Goal: Task Accomplishment & Management: Manage account settings

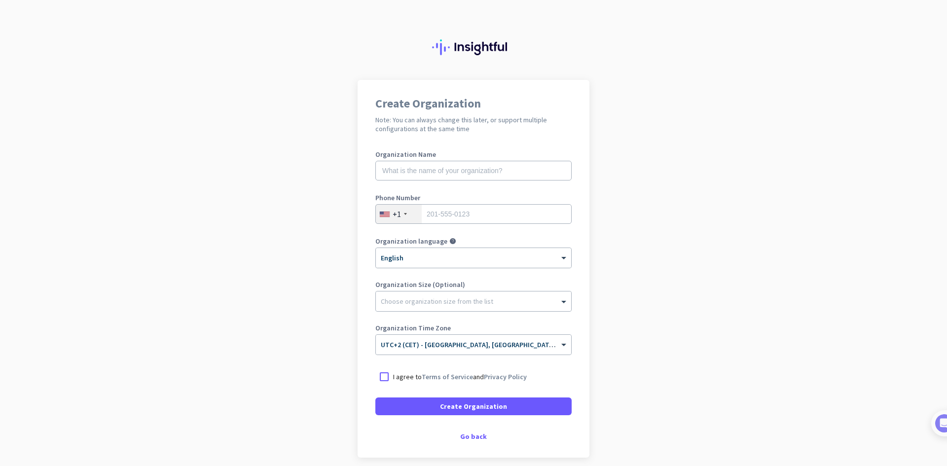
click at [412, 210] on div "+1" at bounding box center [399, 214] width 46 height 19
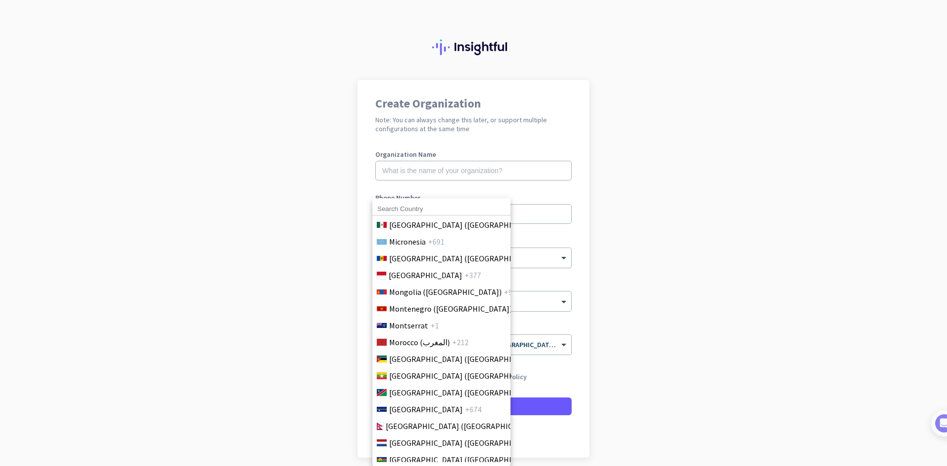
scroll to position [2415, 0]
click at [420, 208] on input "f" at bounding box center [441, 209] width 138 height 13
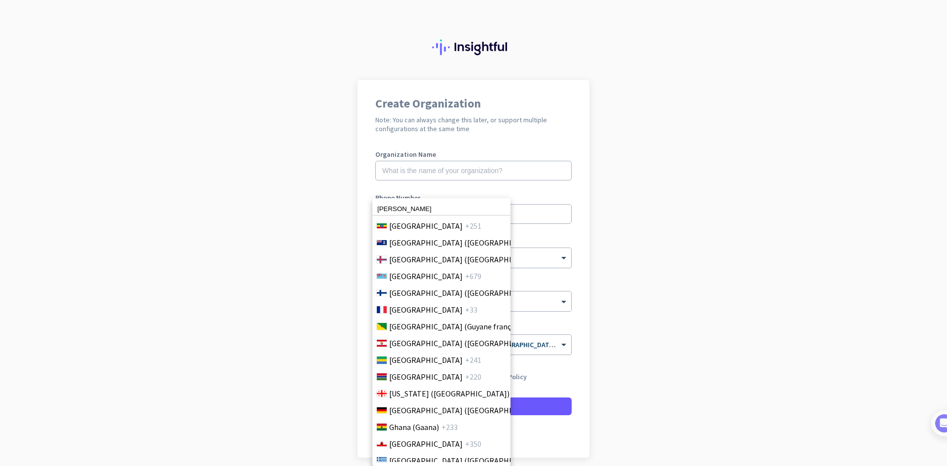
scroll to position [1231, 0]
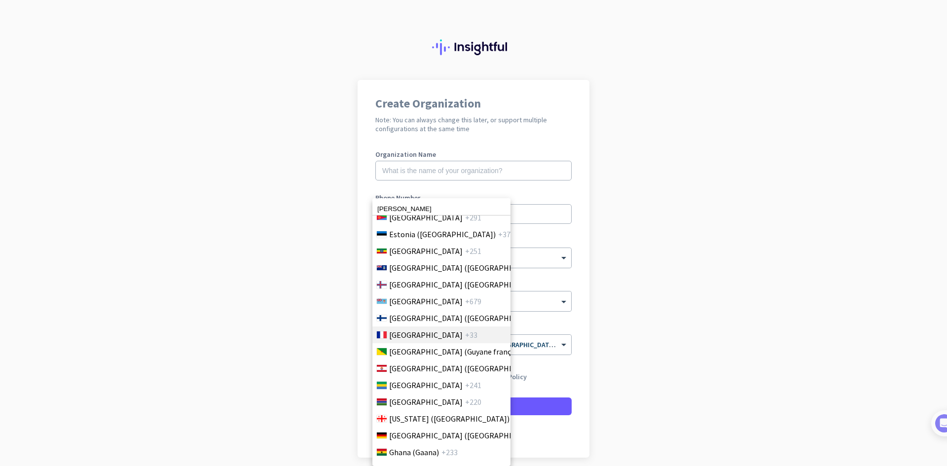
type input "fran"
click at [437, 335] on li "France +33" at bounding box center [441, 335] width 139 height 17
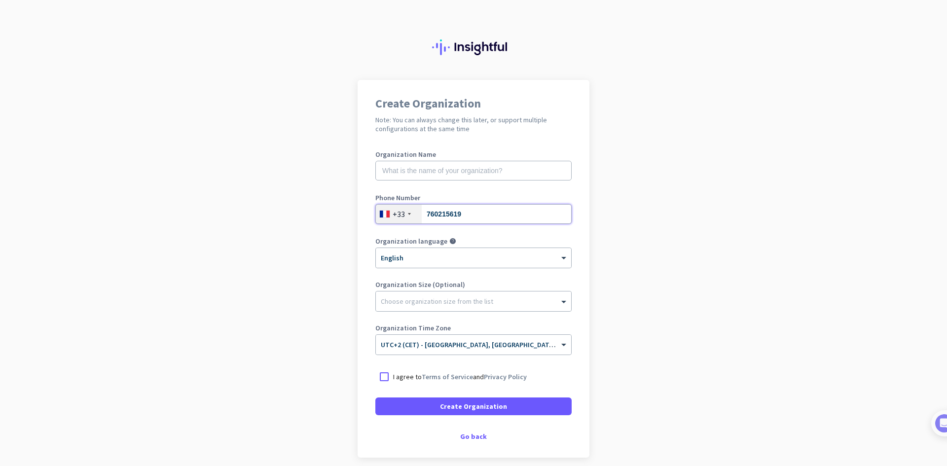
type input "760215619"
click at [451, 170] on input "text" at bounding box center [473, 171] width 196 height 20
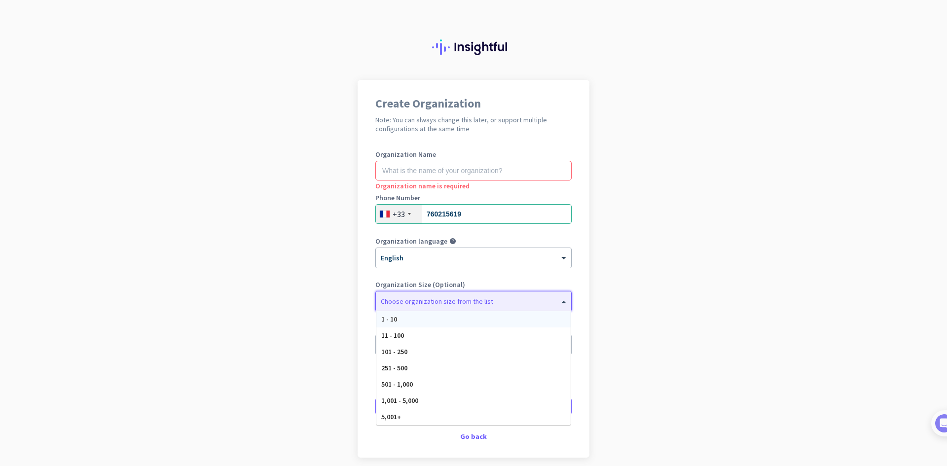
click at [441, 302] on div at bounding box center [473, 299] width 195 height 10
click at [431, 318] on div "1 - 10" at bounding box center [473, 319] width 194 height 16
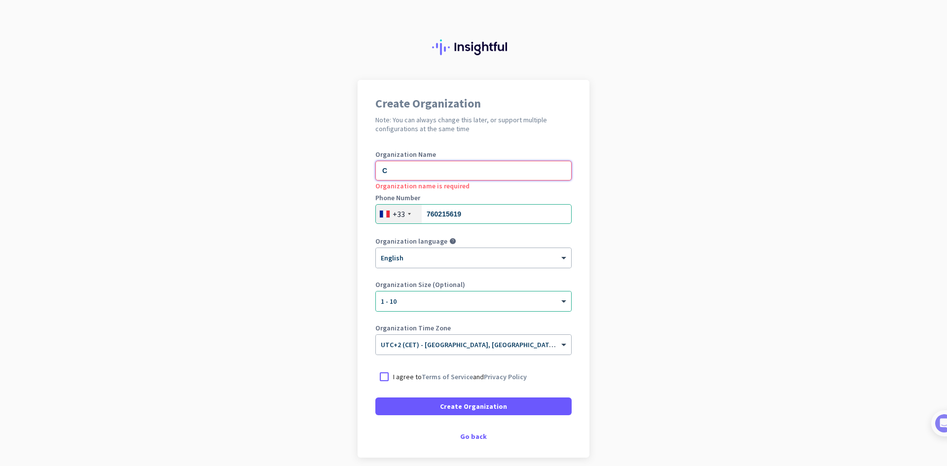
click at [450, 174] on input "C" at bounding box center [473, 171] width 196 height 20
type input "CCII AGENCY LTD"
click at [378, 373] on div at bounding box center [384, 377] width 18 height 18
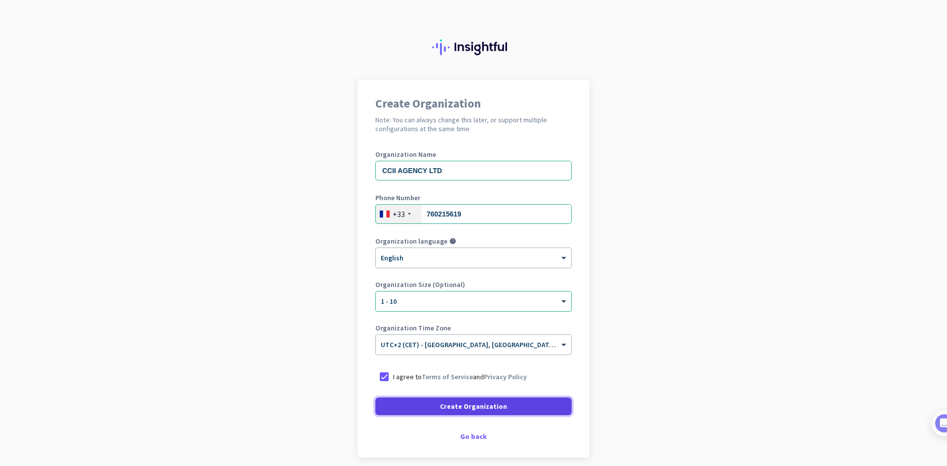
click at [469, 409] on span "Create Organization" at bounding box center [473, 407] width 67 height 10
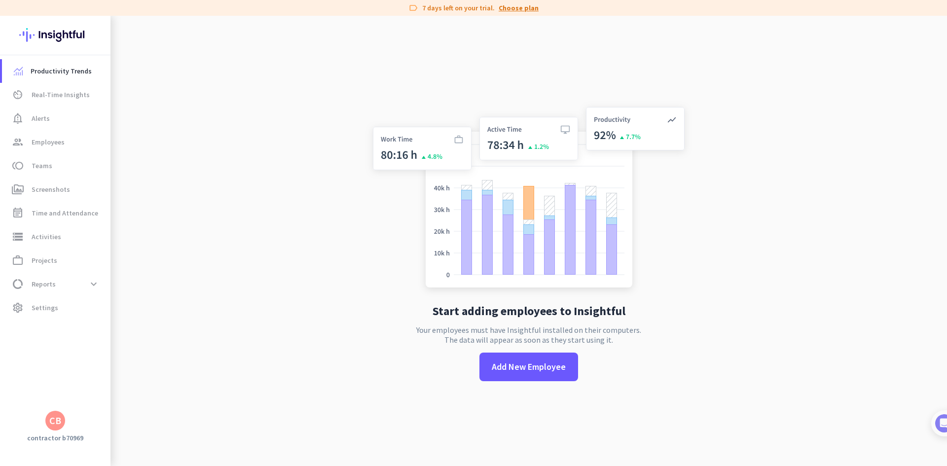
click at [515, 6] on link "Choose plan" at bounding box center [519, 8] width 40 height 10
click at [59, 421] on div "CB" at bounding box center [55, 421] width 12 height 10
click at [75, 97] on div at bounding box center [473, 233] width 947 height 466
click at [40, 115] on span "Alerts" at bounding box center [41, 118] width 18 height 12
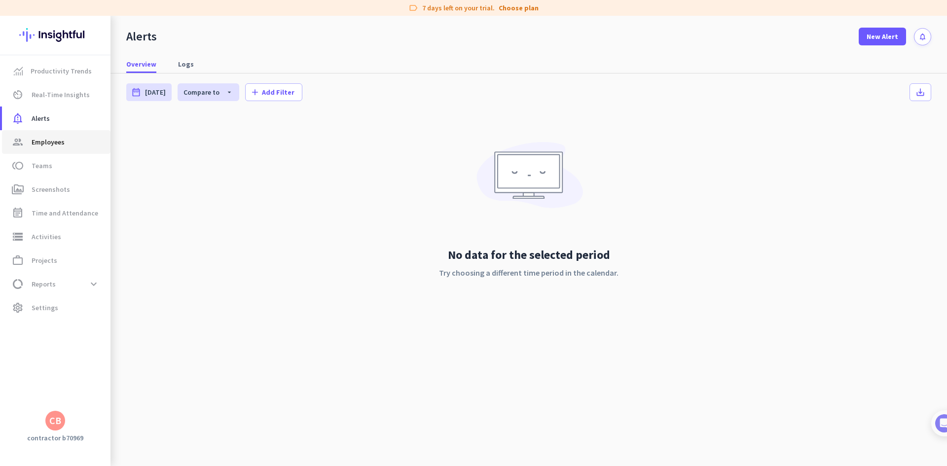
click at [46, 133] on link "group Employees" at bounding box center [56, 142] width 109 height 24
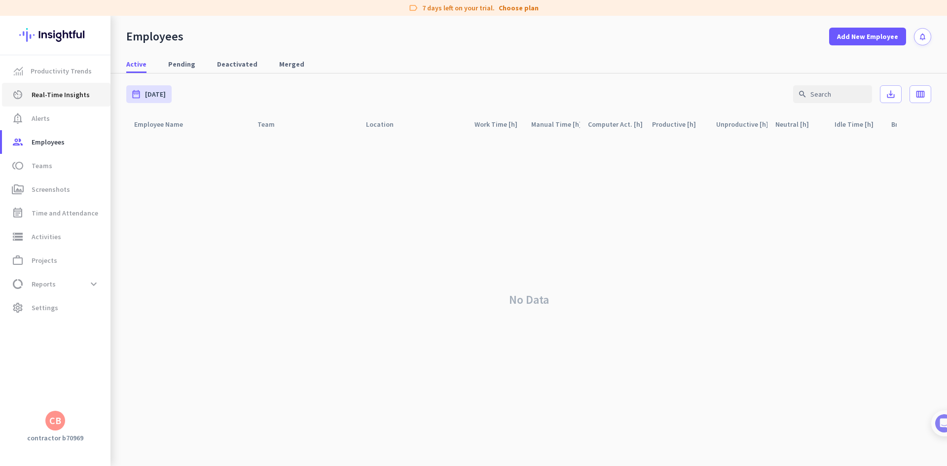
click at [60, 94] on span "Real-Time Insights" at bounding box center [61, 95] width 58 height 12
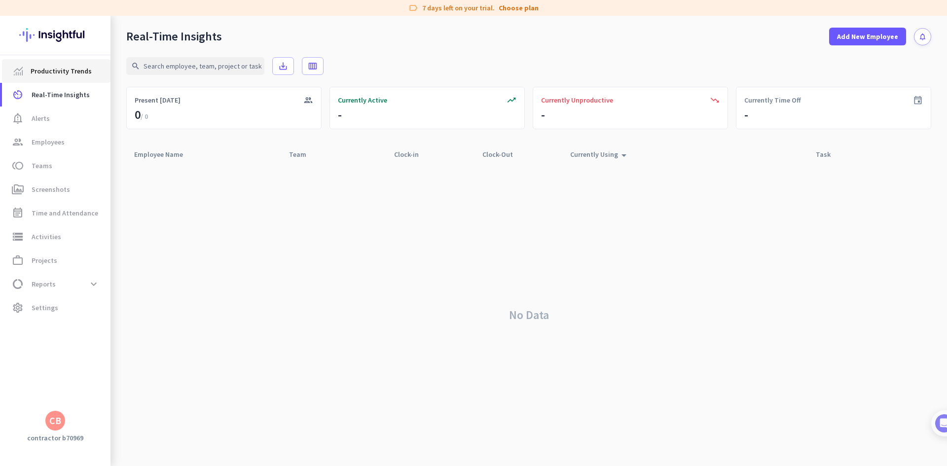
click at [52, 73] on span "Productivity Trends" at bounding box center [61, 71] width 61 height 12
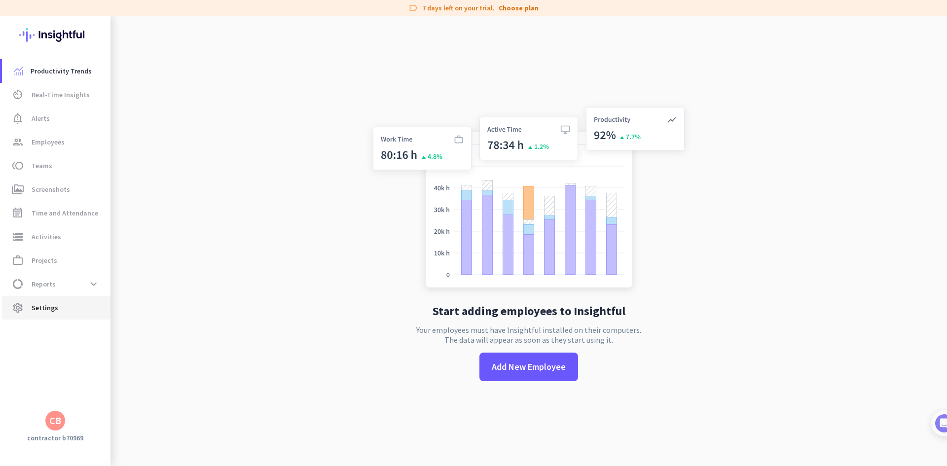
click at [47, 307] on span "Settings" at bounding box center [45, 308] width 27 height 12
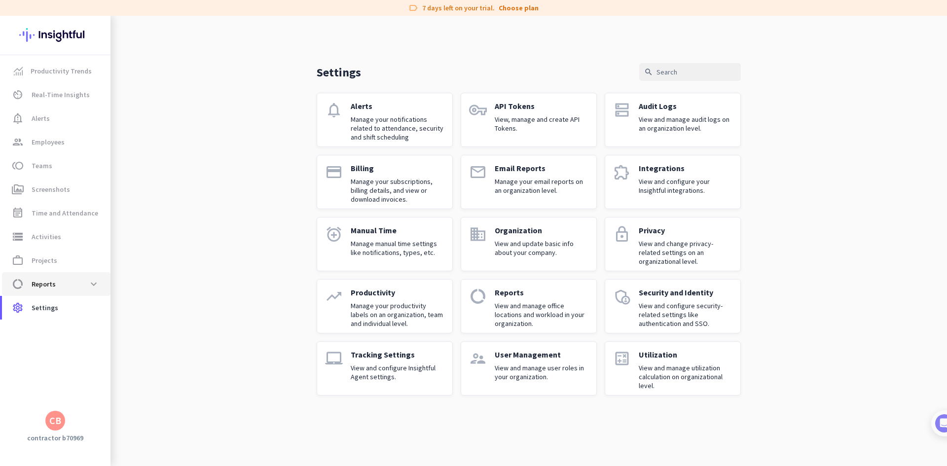
click at [75, 289] on span "data_usage Reports expand_more" at bounding box center [56, 284] width 93 height 18
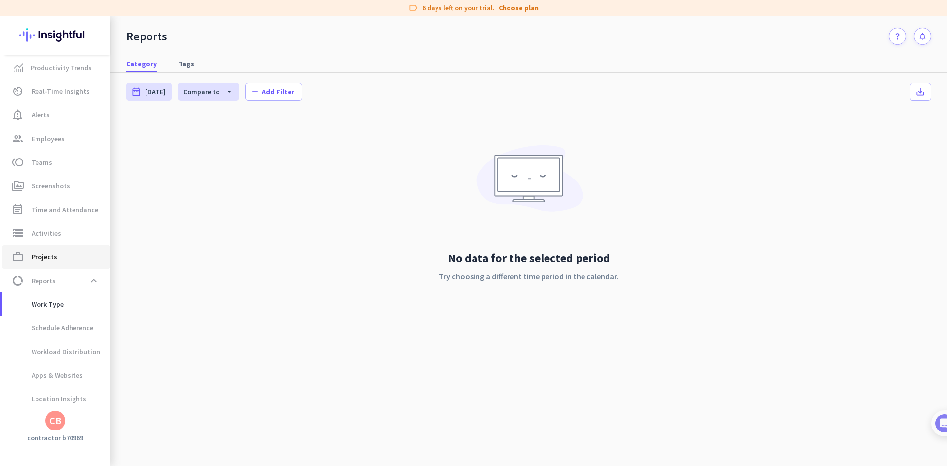
click at [61, 258] on span "work_outline Projects" at bounding box center [56, 257] width 93 height 12
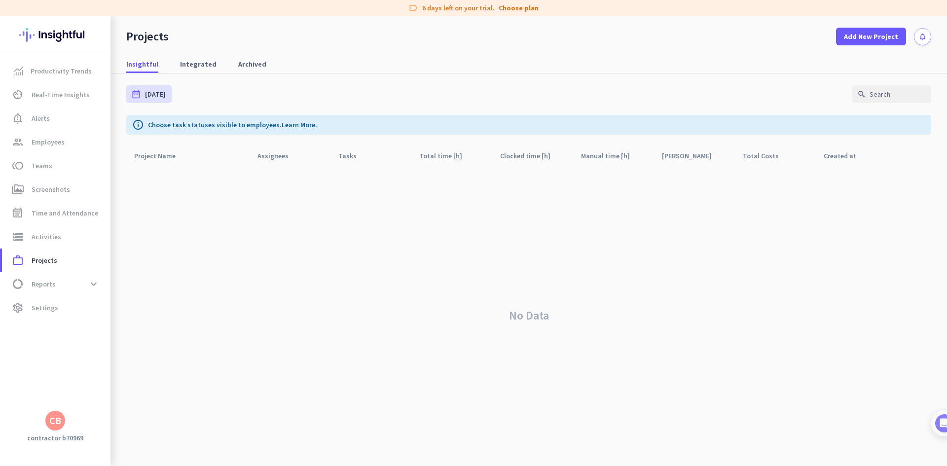
click at [57, 417] on div "CB" at bounding box center [55, 421] width 12 height 10
click at [176, 374] on div "CCII AGENCY LTD admin" at bounding box center [176, 374] width 55 height 17
click at [64, 74] on span "Productivity Trends" at bounding box center [61, 71] width 61 height 12
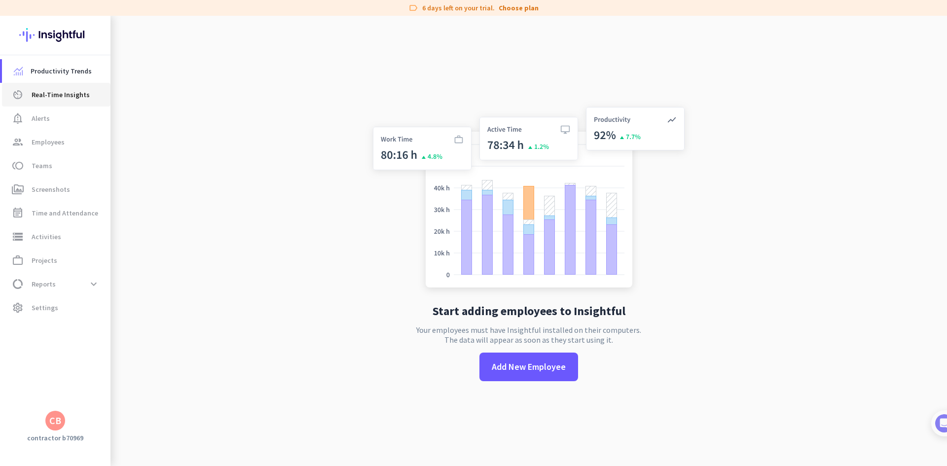
click at [62, 90] on span "Real-Time Insights" at bounding box center [61, 95] width 58 height 12
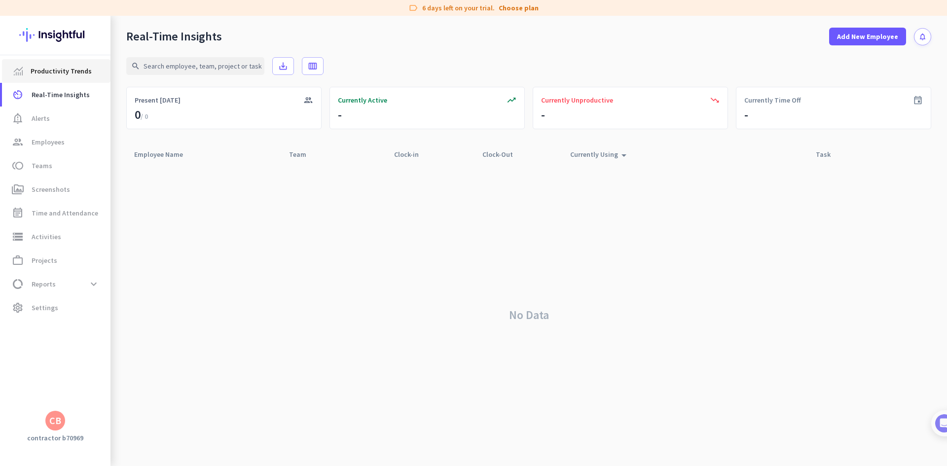
click at [61, 73] on span "Productivity Trends" at bounding box center [61, 71] width 61 height 12
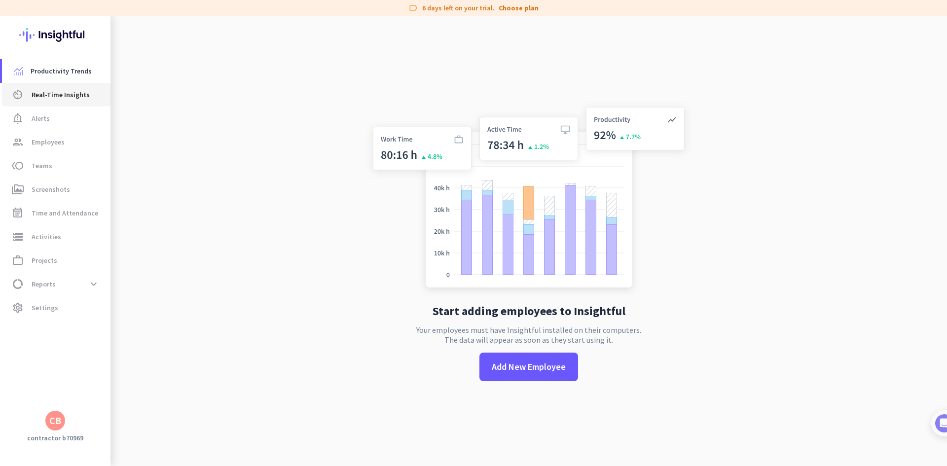
click at [61, 96] on span "Real-Time Insights" at bounding box center [61, 95] width 58 height 12
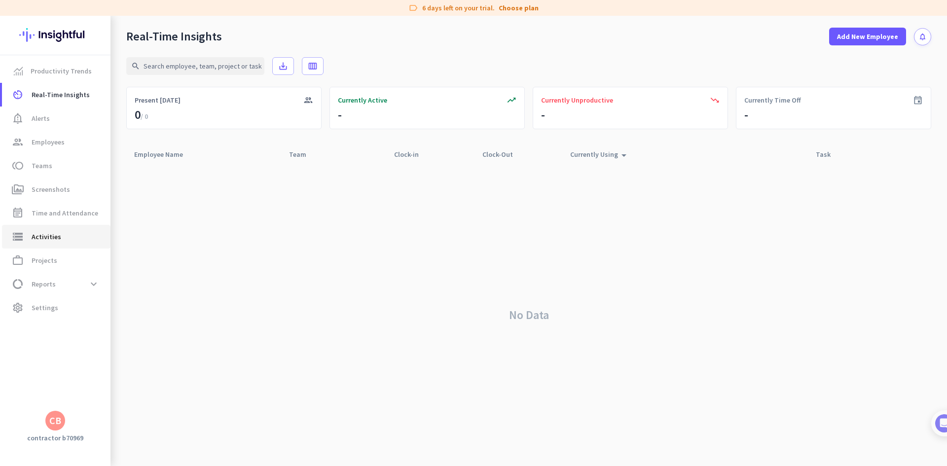
click at [59, 243] on link "storage Activities" at bounding box center [56, 237] width 109 height 24
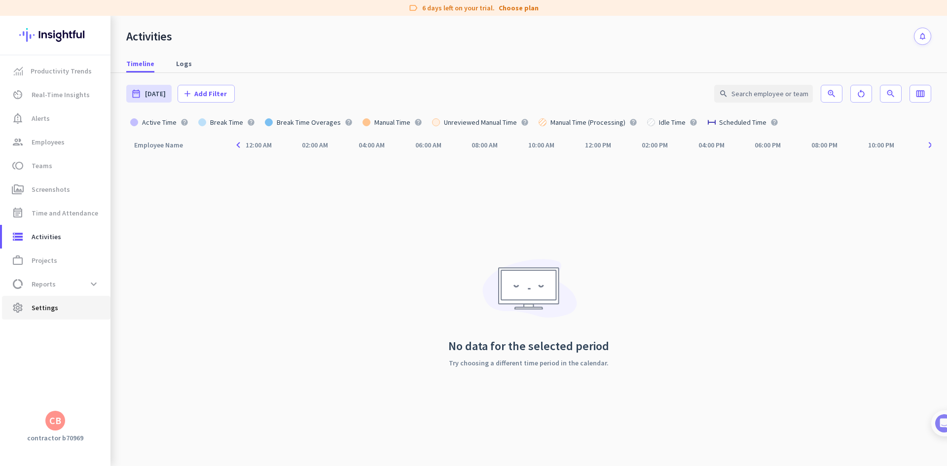
click at [76, 305] on span "settings Settings" at bounding box center [56, 308] width 93 height 12
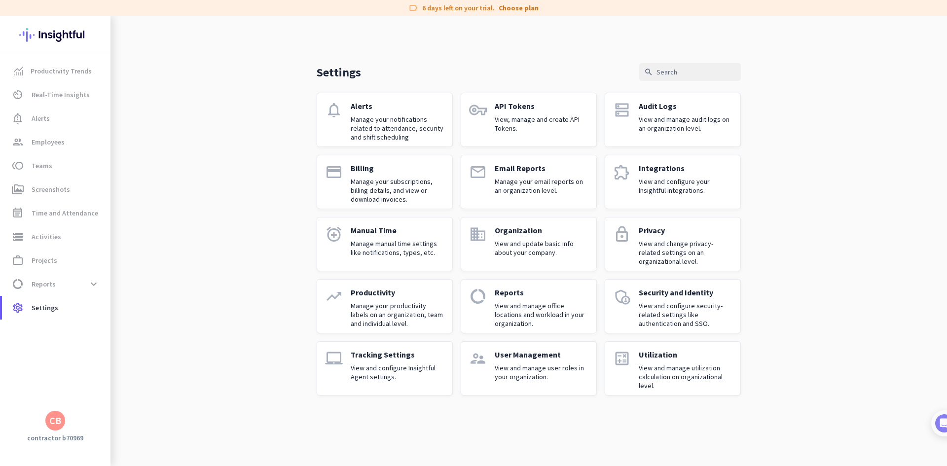
click at [533, 245] on p "View and update basic info about your company." at bounding box center [542, 248] width 94 height 18
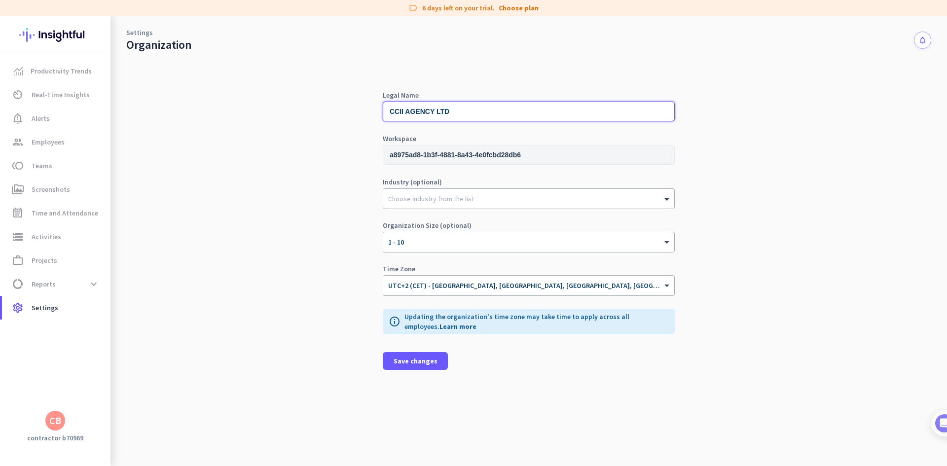
click at [460, 115] on input "CCII AGENCY LTD" at bounding box center [529, 112] width 292 height 20
paste input "b70969a8886495fa@c-mercor.com"
click at [498, 155] on input "a8975ad8-1b3f-4881-8a43-4e0fcbd28db6" at bounding box center [529, 155] width 292 height 20
click at [439, 108] on input "MECROC" at bounding box center [529, 112] width 292 height 20
type input "mercor"
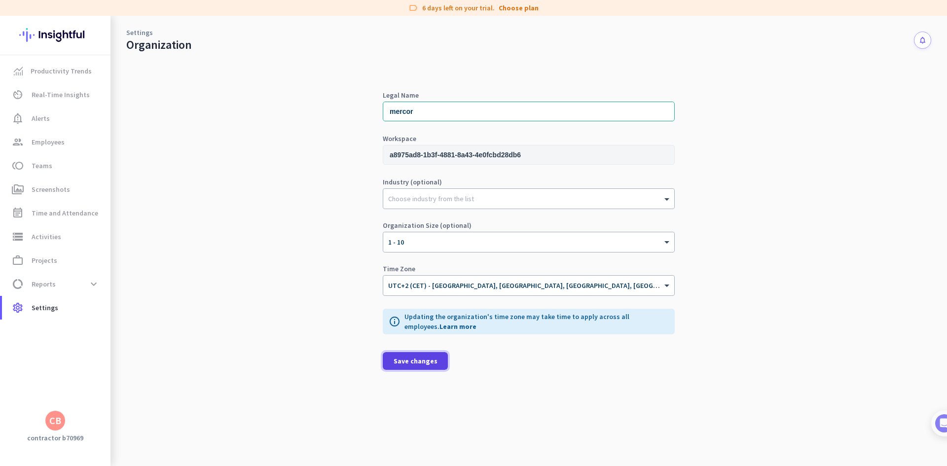
click at [416, 362] on span "Save changes" at bounding box center [416, 361] width 44 height 10
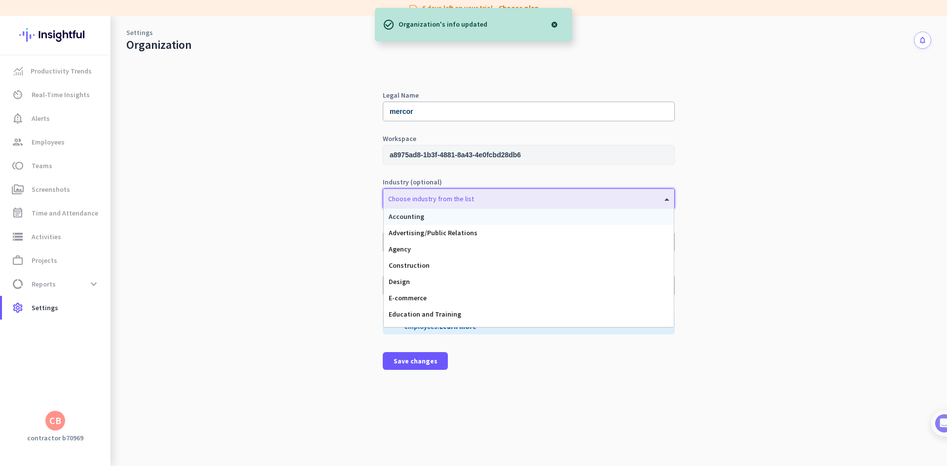
click at [419, 192] on div at bounding box center [528, 196] width 291 height 10
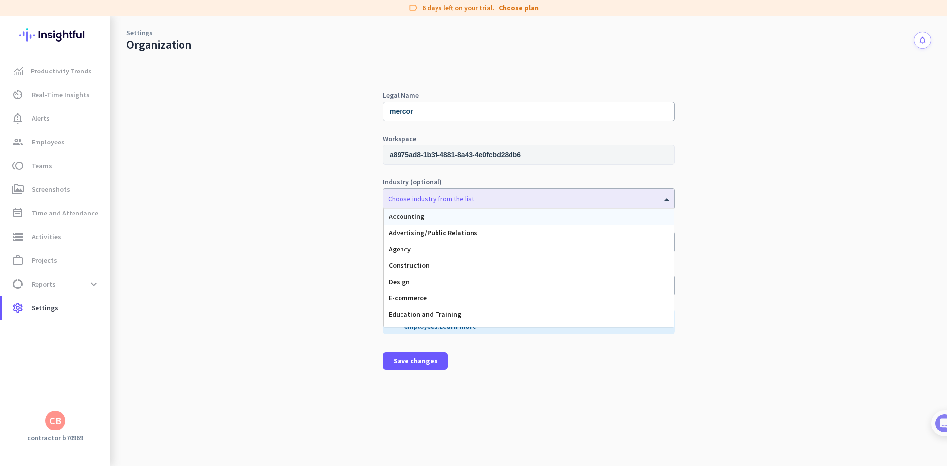
click at [278, 217] on div "Legal Name mercor Workspace a8975ad8-1b3f-4881-8a43-4e0fcbd28db6 Industry (opti…" at bounding box center [528, 259] width 805 height 414
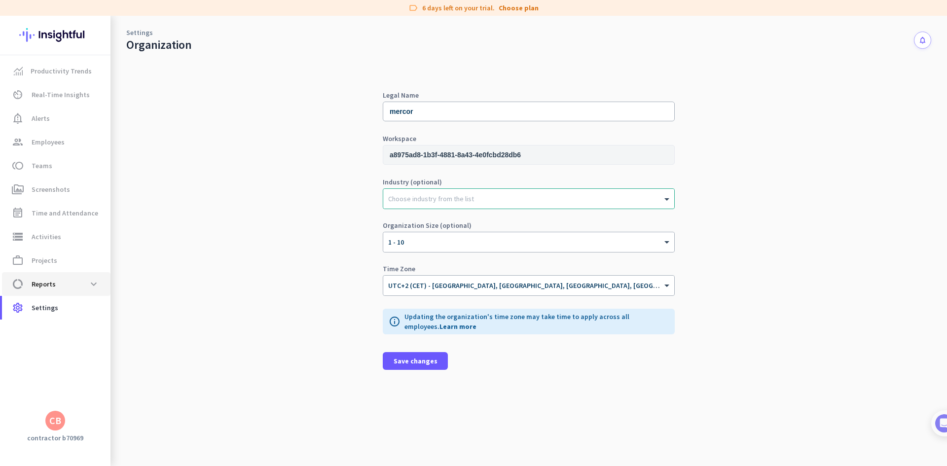
click at [78, 276] on span "data_usage Reports expand_more" at bounding box center [56, 284] width 93 height 18
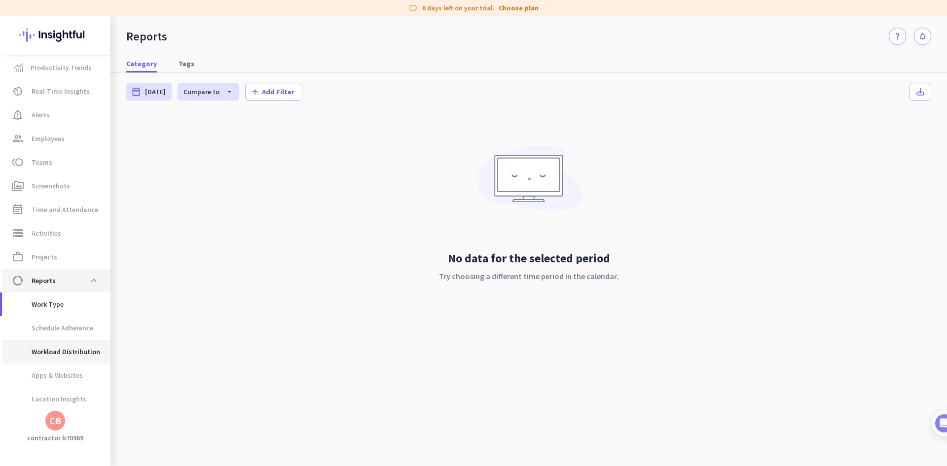
scroll to position [31, 0]
click at [55, 401] on span "Settings" at bounding box center [45, 395] width 27 height 12
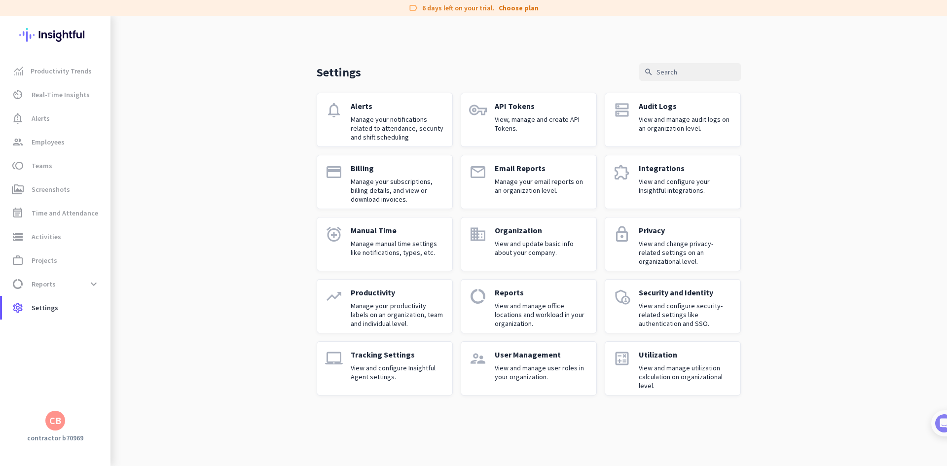
click at [548, 250] on p "View and update basic info about your company." at bounding box center [542, 248] width 94 height 18
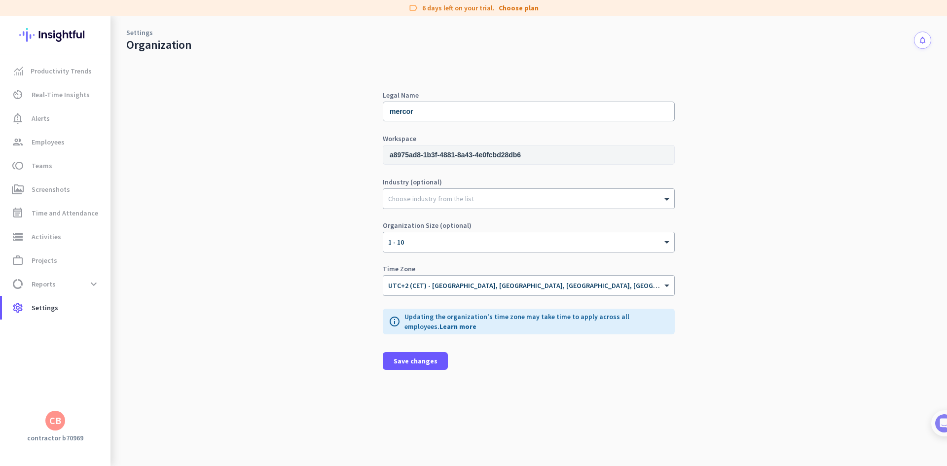
click at [520, 156] on input "a8975ad8-1b3f-4881-8a43-4e0fcbd28db6" at bounding box center [529, 155] width 292 height 20
click at [60, 416] on div "CB" at bounding box center [55, 421] width 12 height 10
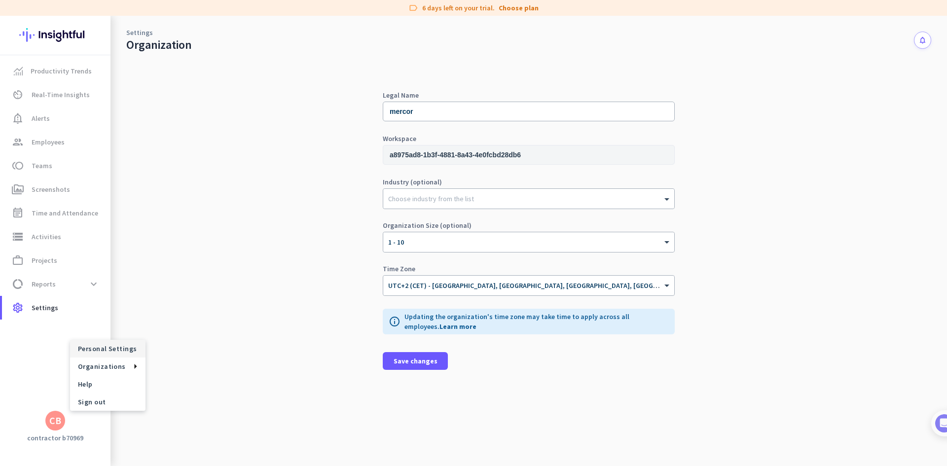
click at [120, 345] on span "Personal Settings" at bounding box center [108, 348] width 60 height 9
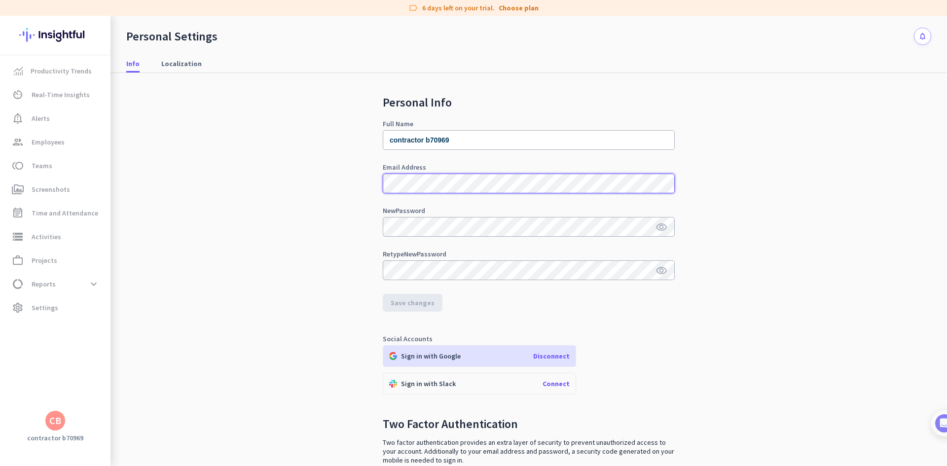
scroll to position [53, 0]
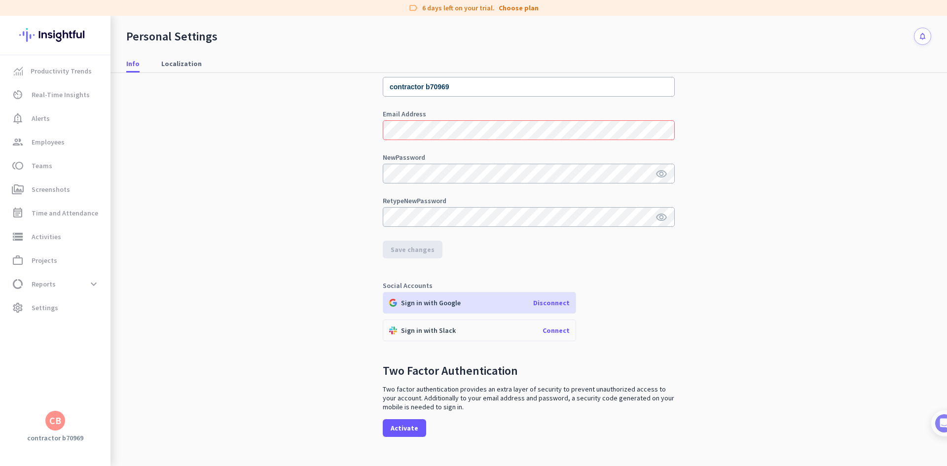
click at [554, 304] on span "Disconnect" at bounding box center [551, 302] width 37 height 9
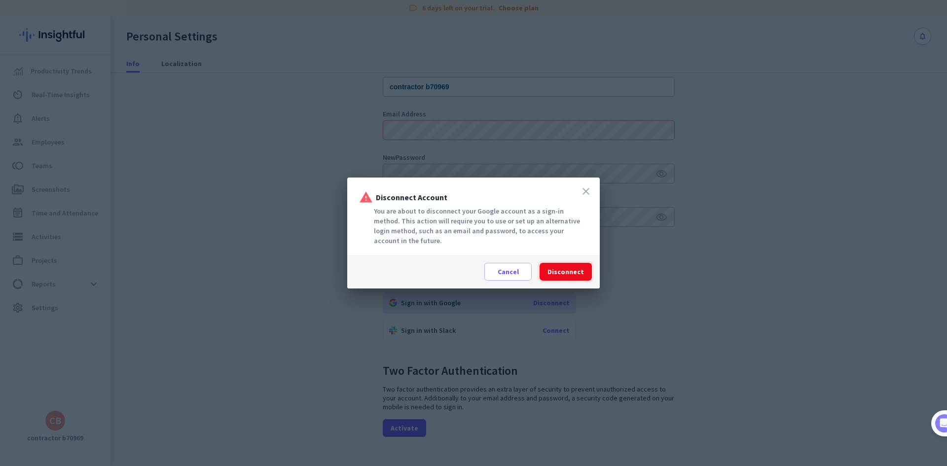
click at [568, 274] on span "Disconnect" at bounding box center [566, 272] width 37 height 10
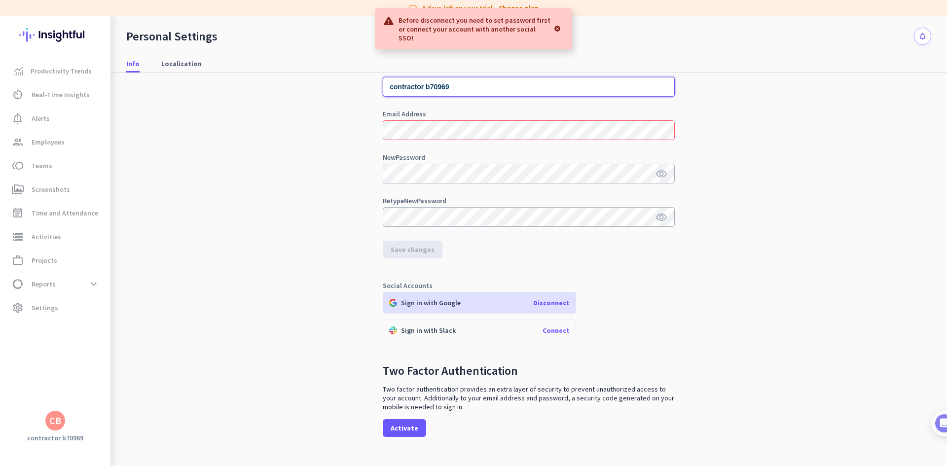
click at [472, 89] on input "contractor b70969" at bounding box center [529, 87] width 292 height 20
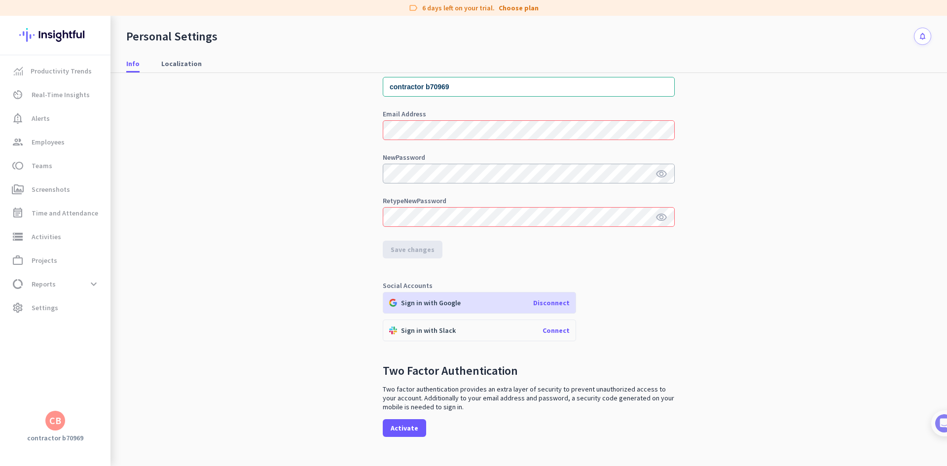
click at [547, 298] on span "Disconnect" at bounding box center [551, 302] width 37 height 9
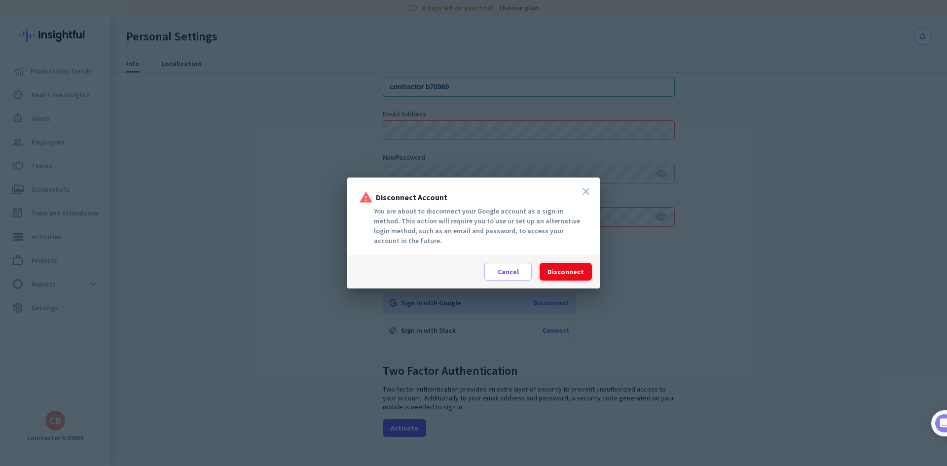
click at [561, 271] on span "Disconnect" at bounding box center [566, 272] width 37 height 10
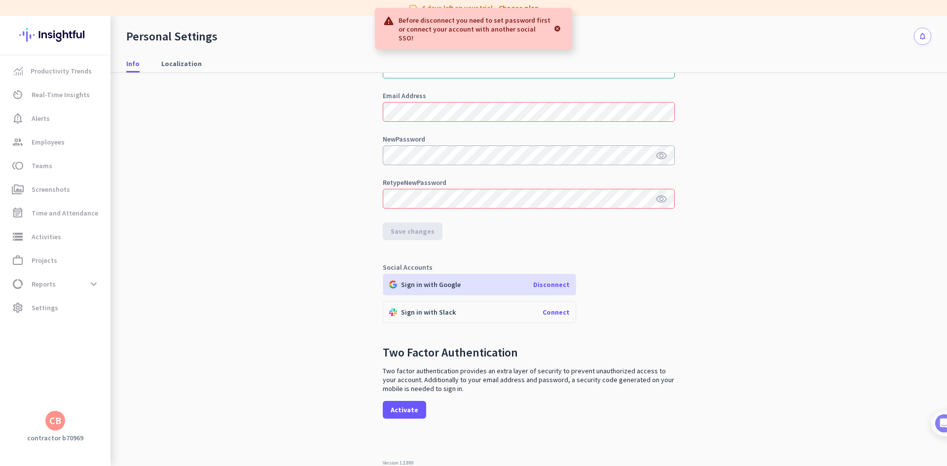
scroll to position [0, 0]
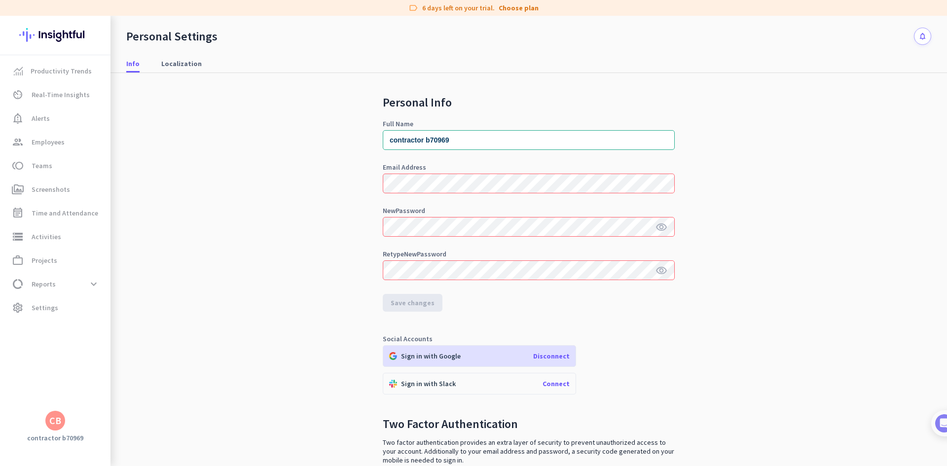
click at [579, 367] on div "Social Accounts Sign in with Google Disconnect Sign in with Slack Connect" at bounding box center [529, 364] width 292 height 59
click at [547, 361] on div "Sign in with Google Disconnect" at bounding box center [479, 356] width 193 height 22
click at [554, 354] on span "Disconnect" at bounding box center [551, 356] width 37 height 9
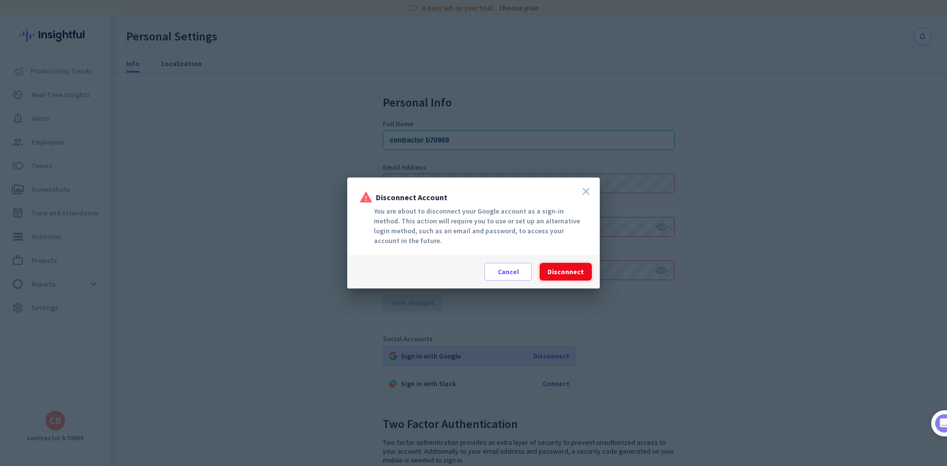
click at [570, 273] on span "Disconnect" at bounding box center [566, 272] width 37 height 10
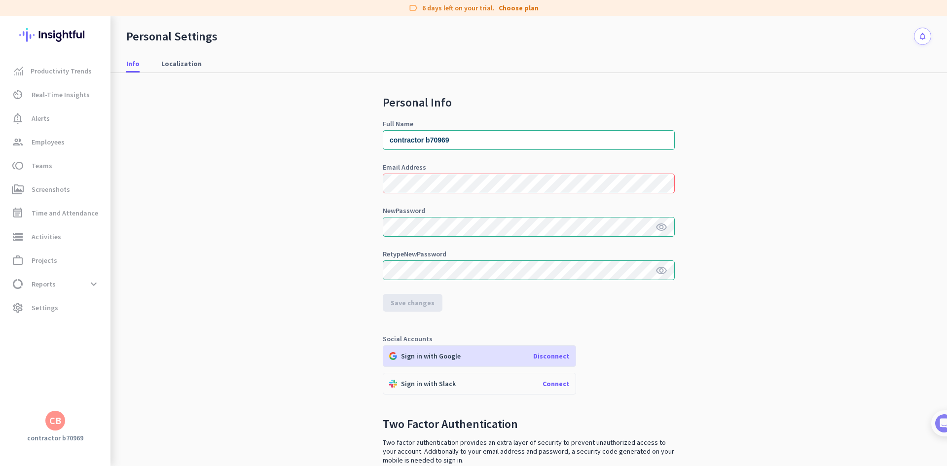
scroll to position [72, 0]
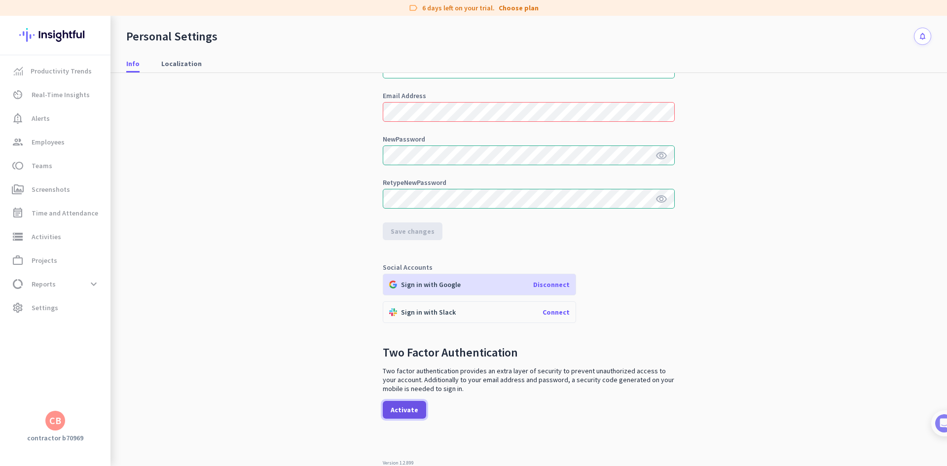
click at [398, 413] on span "Activate" at bounding box center [405, 410] width 28 height 10
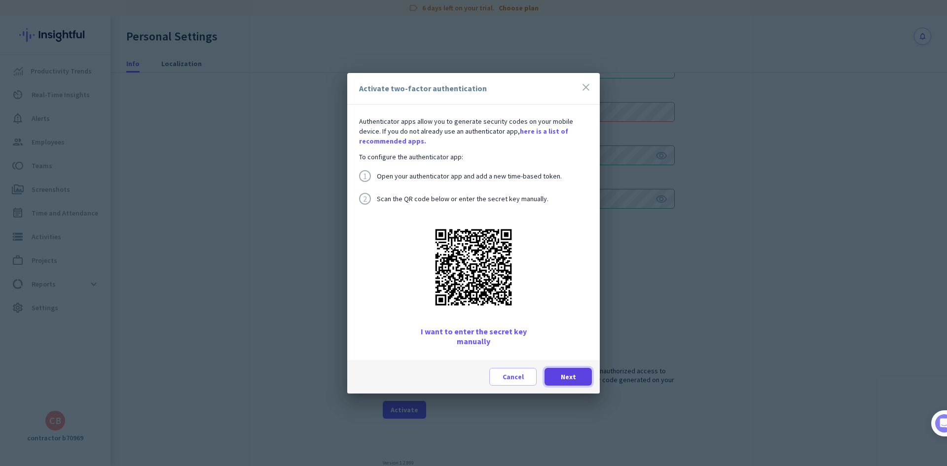
click at [571, 374] on span "Next" at bounding box center [568, 377] width 15 height 10
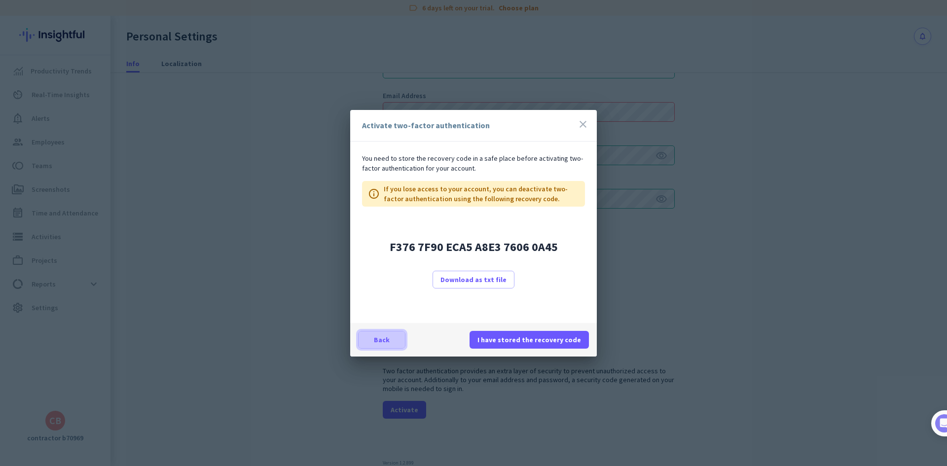
click at [392, 338] on span at bounding box center [382, 340] width 46 height 24
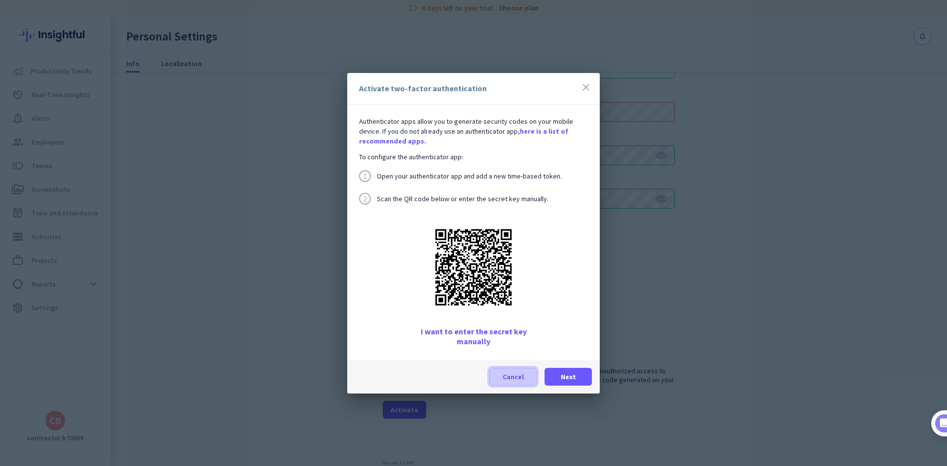
click at [508, 374] on span "Cancel" at bounding box center [513, 377] width 21 height 10
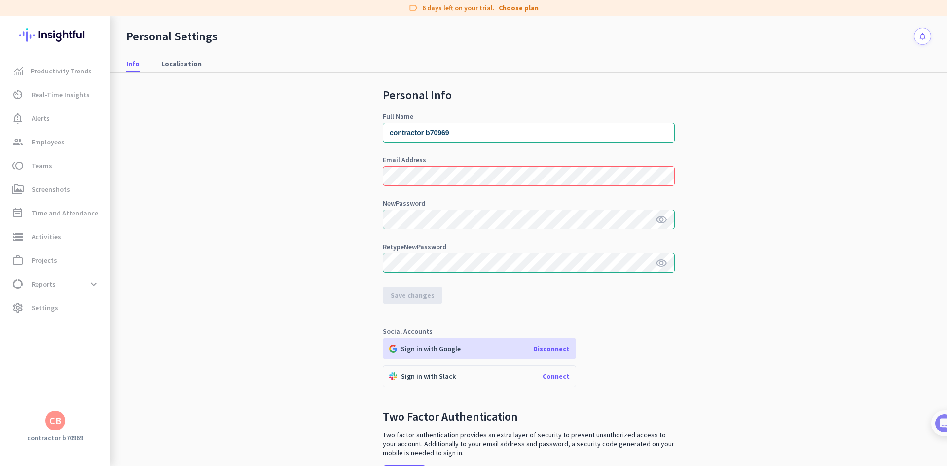
scroll to position [7, 0]
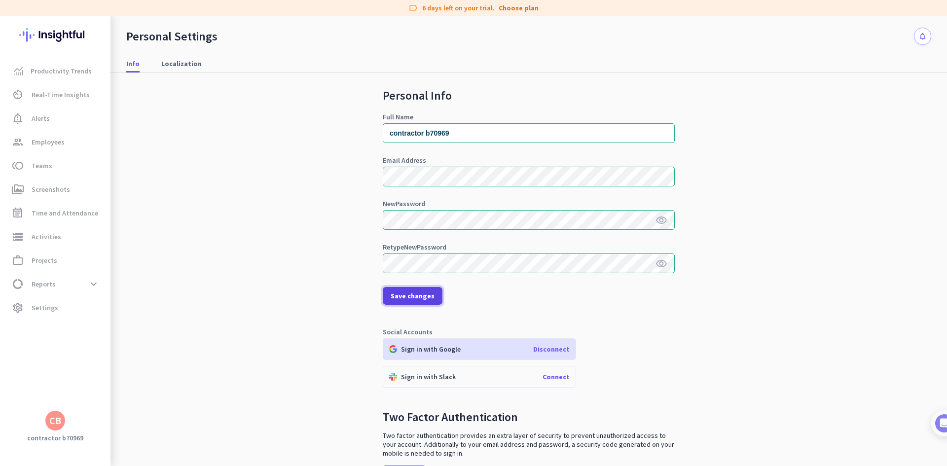
click at [415, 298] on span "Save changes" at bounding box center [413, 296] width 44 height 10
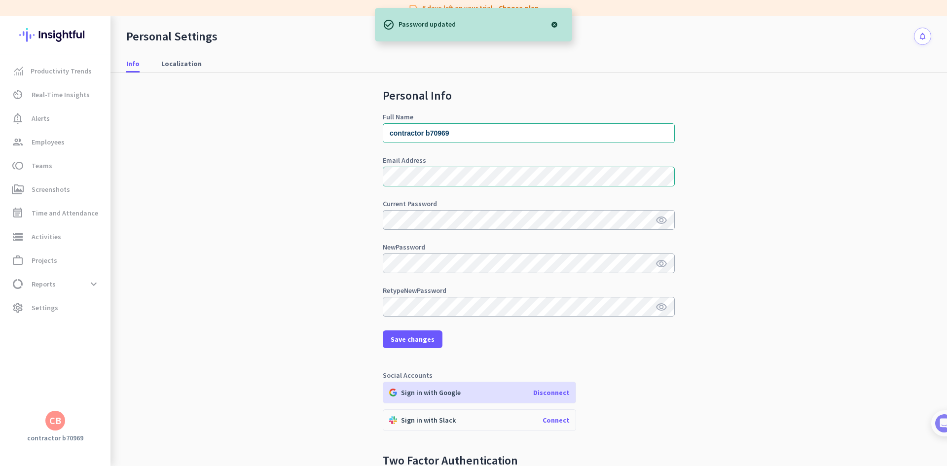
click at [557, 388] on div "Sign in with Google Disconnect" at bounding box center [479, 393] width 193 height 22
click at [557, 396] on span "Disconnect" at bounding box center [551, 392] width 37 height 9
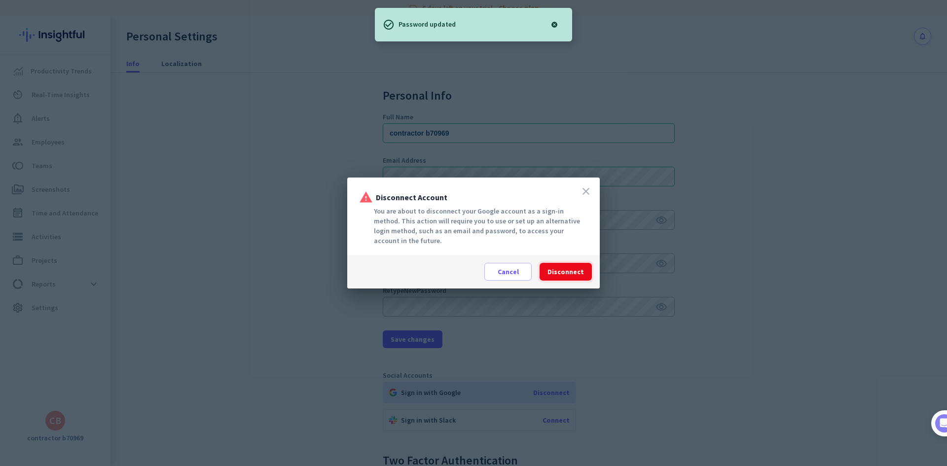
click at [574, 280] on span at bounding box center [566, 272] width 52 height 24
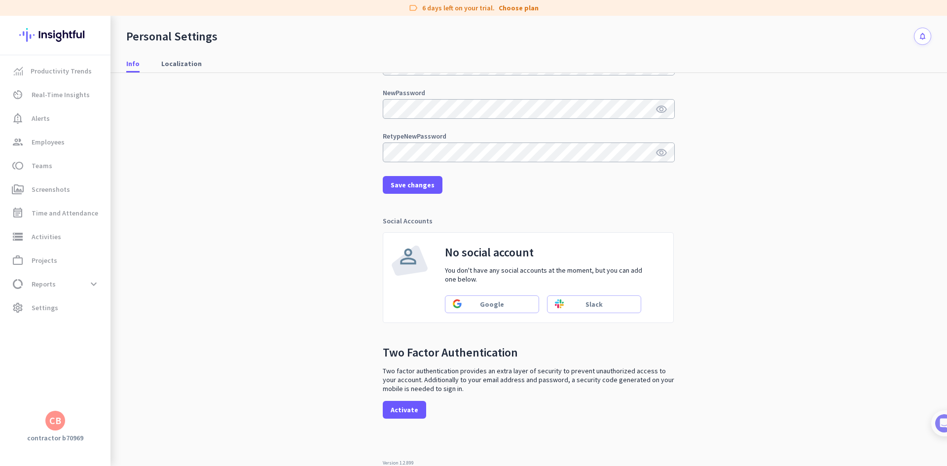
scroll to position [0, 0]
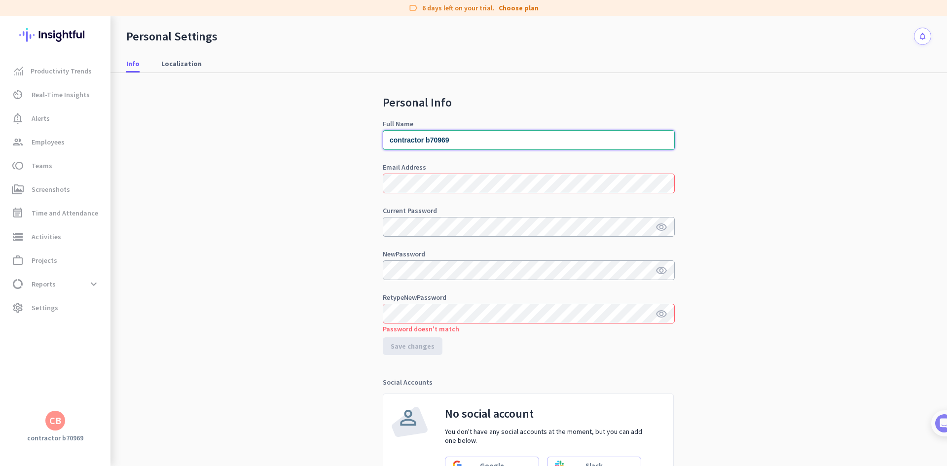
click at [478, 140] on input "contractor b70969" at bounding box center [529, 140] width 292 height 20
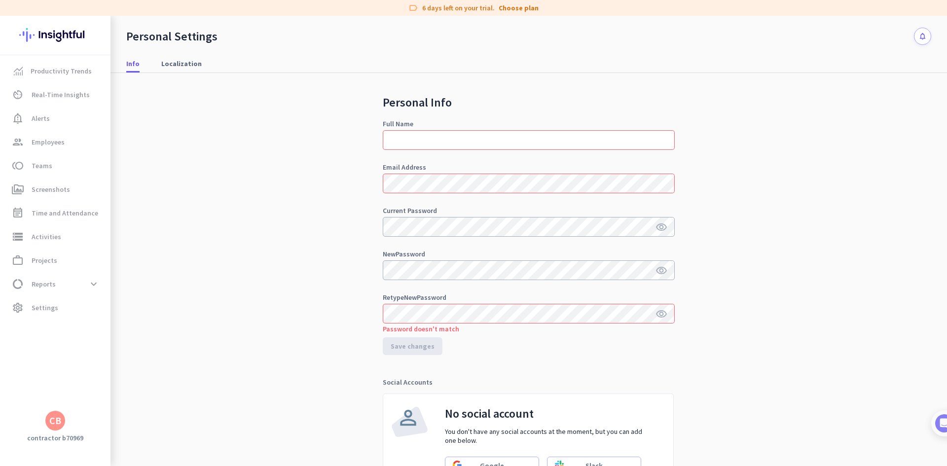
click at [59, 417] on div "CB" at bounding box center [55, 421] width 12 height 10
click at [102, 398] on span "Sign out" at bounding box center [108, 402] width 60 height 9
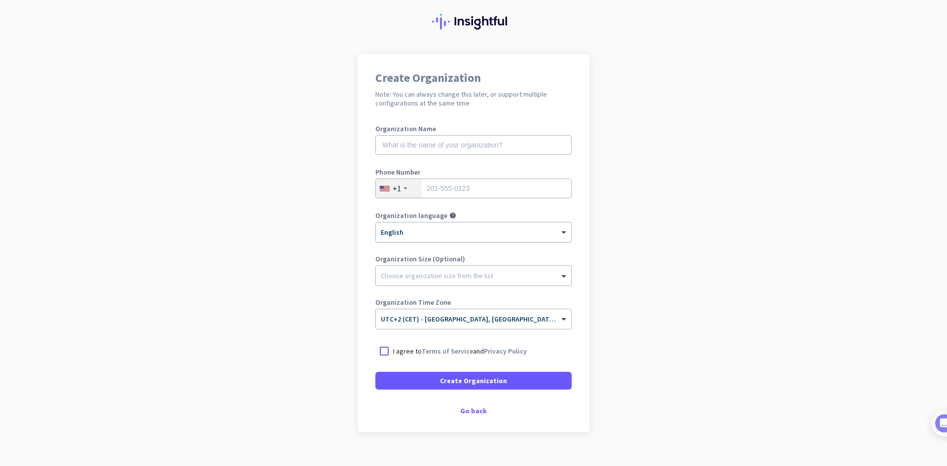
scroll to position [41, 0]
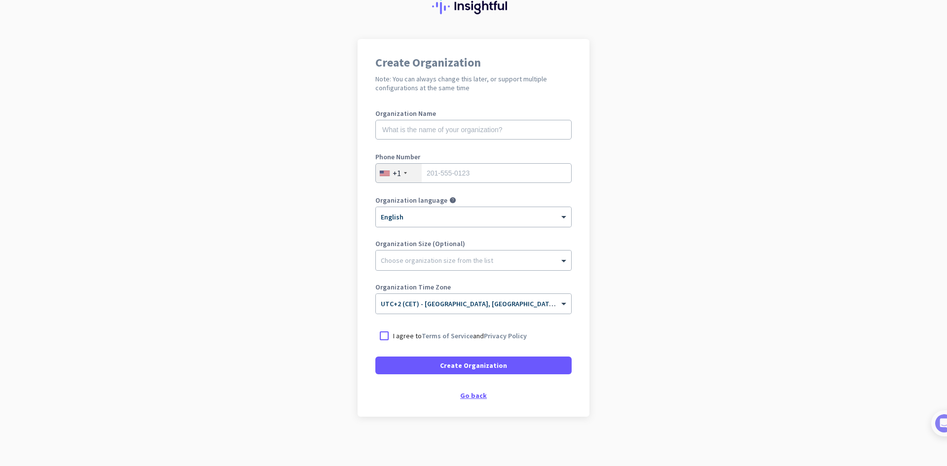
click at [474, 398] on div "Go back" at bounding box center [473, 395] width 196 height 7
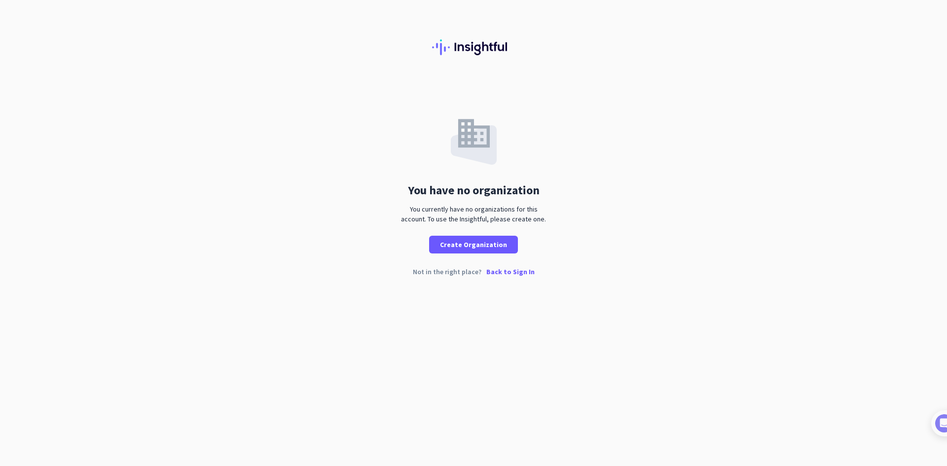
click at [508, 272] on p "Back to Sign In" at bounding box center [510, 271] width 48 height 7
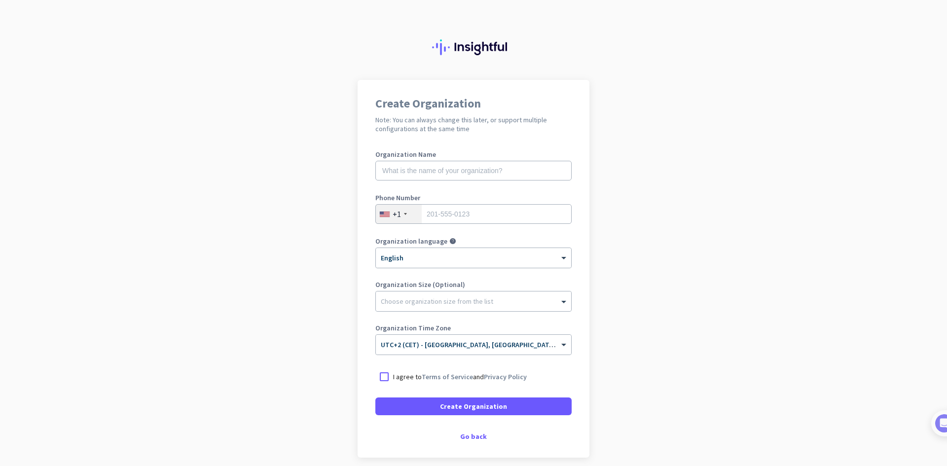
scroll to position [41, 0]
